Goal: Task Accomplishment & Management: Use online tool/utility

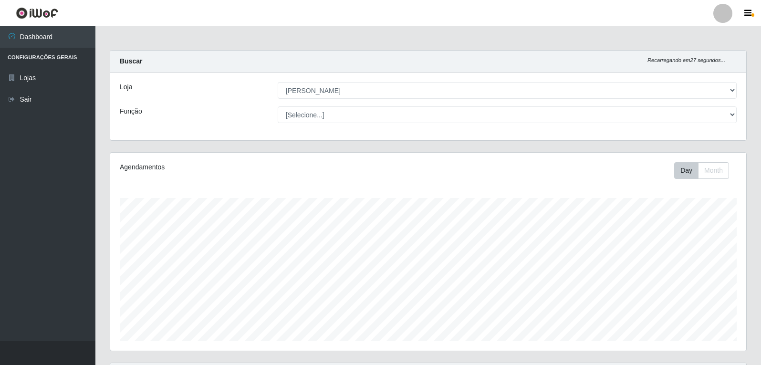
select select "523"
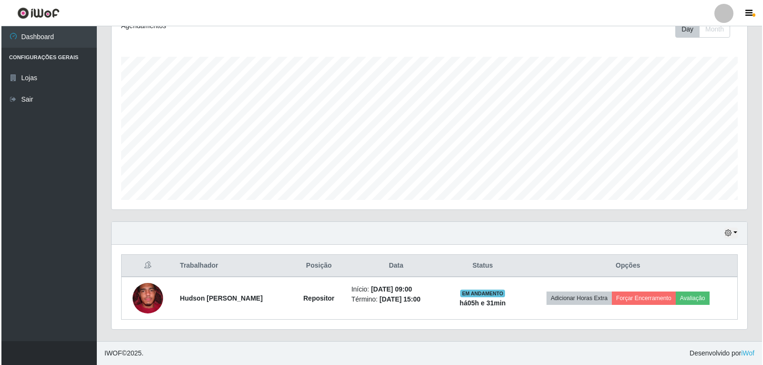
scroll to position [198, 636]
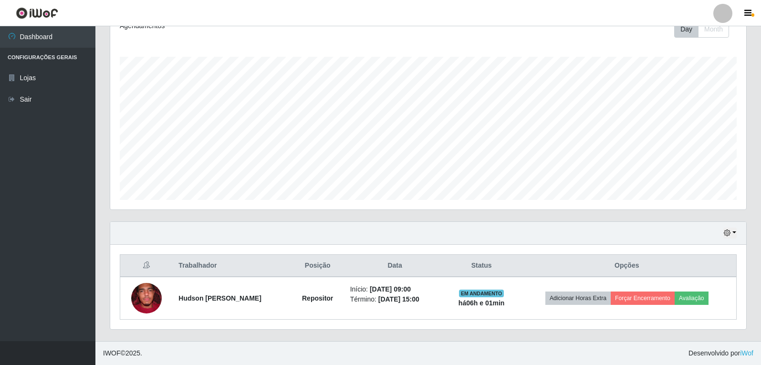
drag, startPoint x: 487, startPoint y: 212, endPoint x: 510, endPoint y: 210, distance: 23.5
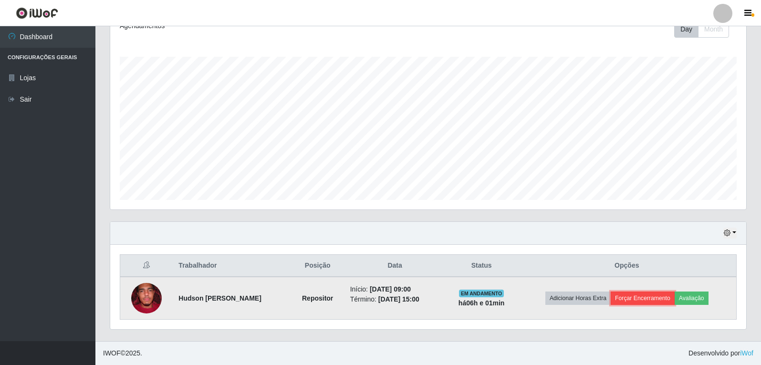
drag, startPoint x: 510, startPoint y: 210, endPoint x: 644, endPoint y: 299, distance: 160.4
click at [644, 299] on button "Forçar Encerramento" at bounding box center [643, 297] width 64 height 13
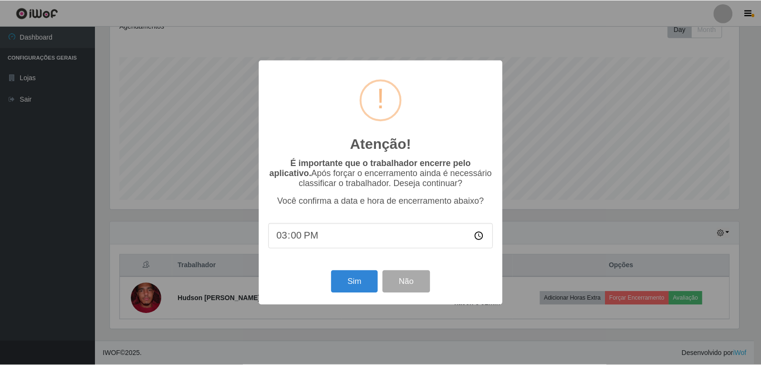
scroll to position [198, 631]
click at [303, 240] on input "15:00" at bounding box center [381, 235] width 225 height 25
click at [299, 238] on input "15:00" at bounding box center [381, 235] width 225 height 25
type input "15:07"
type input "15:10"
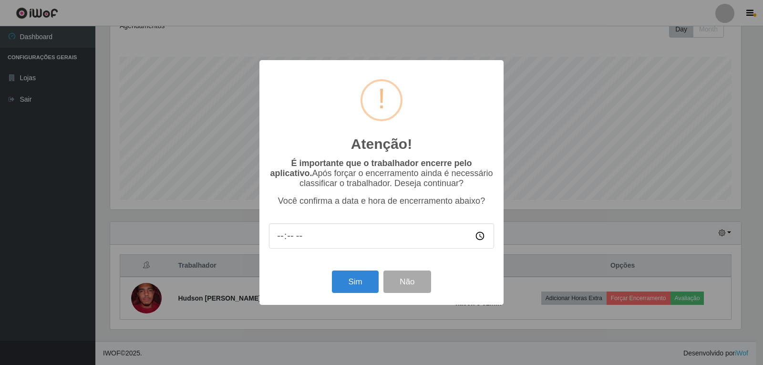
type input "15:01"
click at [355, 280] on button "Sim" at bounding box center [355, 282] width 46 height 22
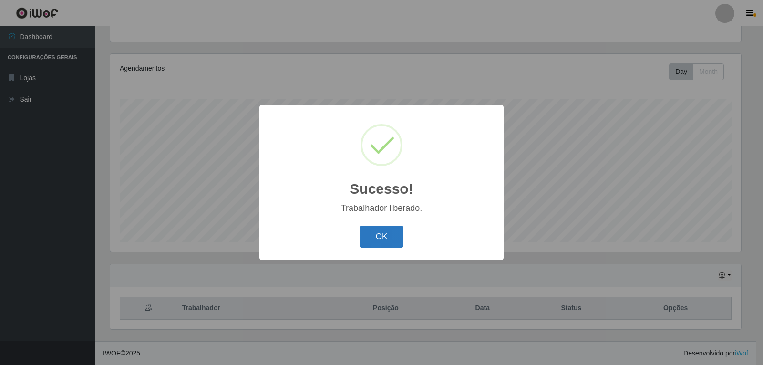
click at [383, 241] on button "OK" at bounding box center [382, 237] width 44 height 22
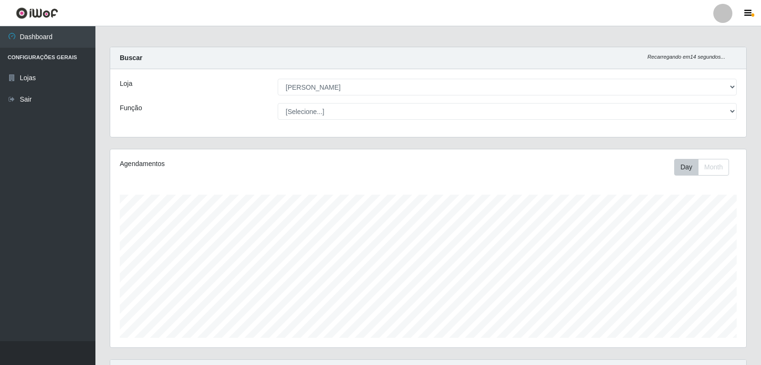
scroll to position [99, 0]
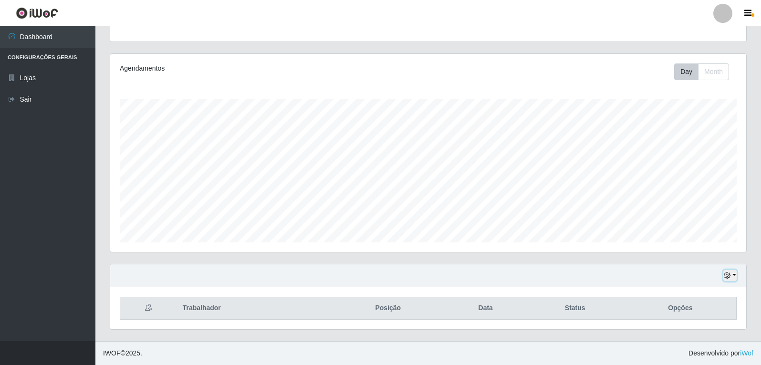
click at [734, 274] on button "button" at bounding box center [729, 275] width 13 height 11
click at [711, 238] on button "1 Semana" at bounding box center [698, 240] width 75 height 20
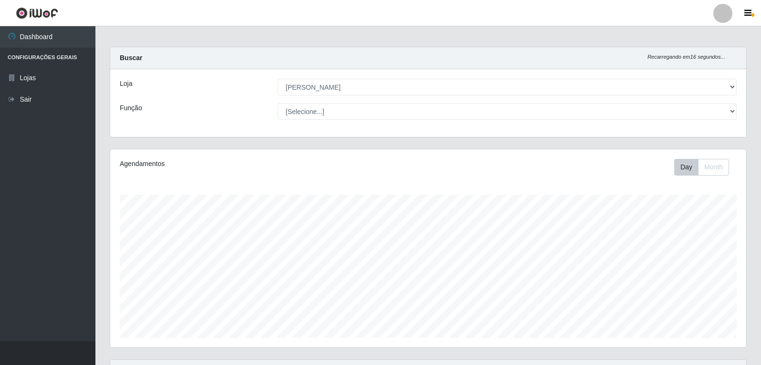
scroll to position [0, 0]
